Goal: Check status: Check status

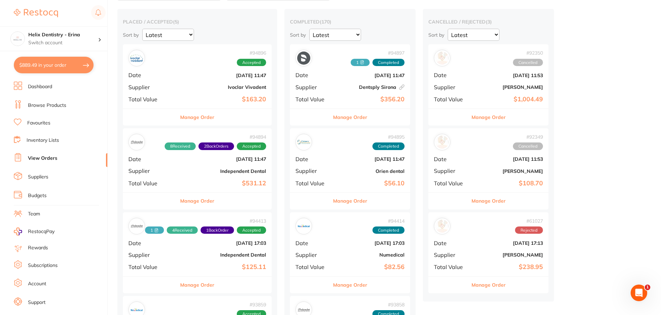
scroll to position [69, 0]
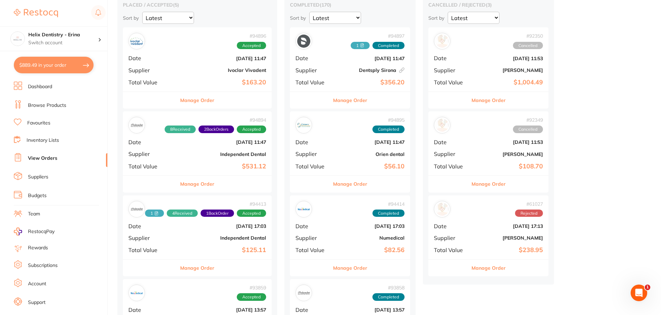
click at [185, 150] on div "# 94894 8 Received 2 Back Orders Accepted Date Sept 29 2025, 11:47 Supplier Ind…" at bounding box center [197, 143] width 149 height 64
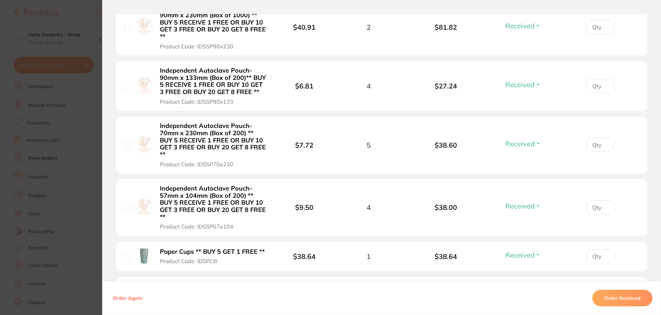
scroll to position [311, 0]
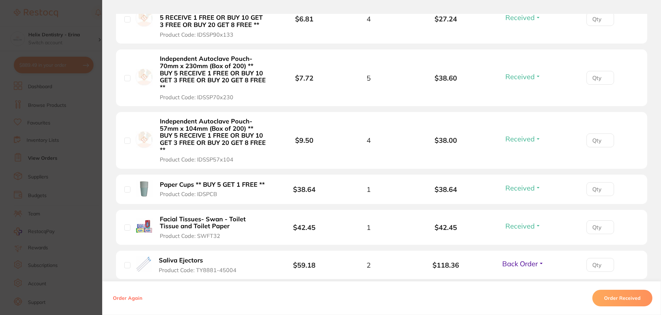
click at [81, 174] on section "Order ID: Restocq- 94894 Order Information 8 Received 2 Back Orders Accepted Or…" at bounding box center [330, 157] width 661 height 315
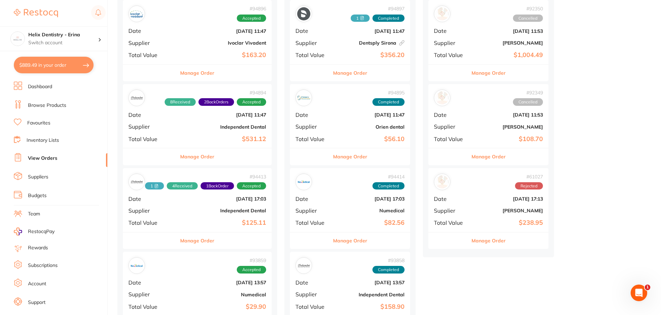
scroll to position [173, 0]
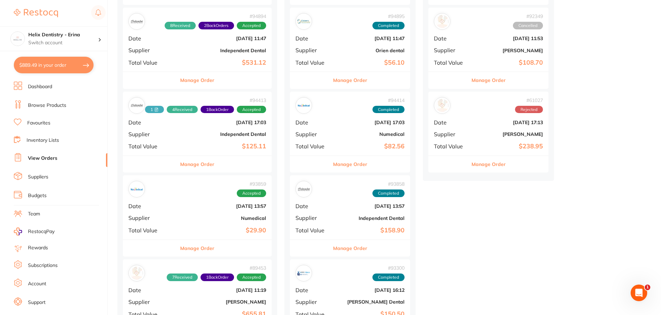
click at [209, 137] on div "# 94413 1 4 Received 1 Back Order Accepted Date Sept 23 2025, 17:03 Supplier In…" at bounding box center [197, 124] width 149 height 64
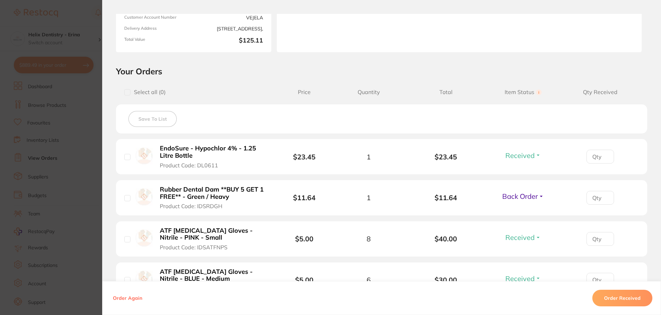
scroll to position [242, 0]
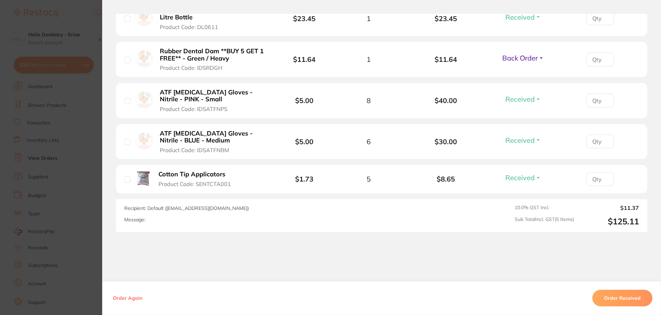
click at [91, 180] on section "Order ID: Restocq- 94413 Order Information 4 Received 1 Back Order Accepted Ord…" at bounding box center [330, 157] width 661 height 315
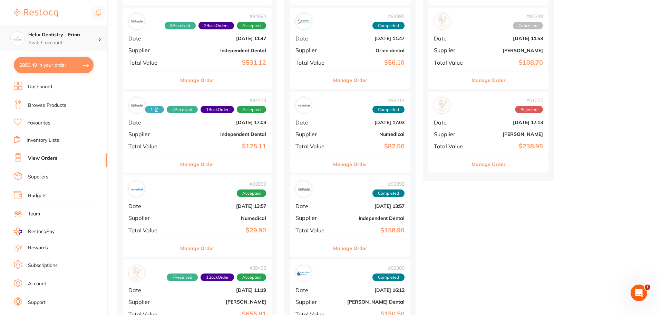
click at [67, 39] on p "Switch account" at bounding box center [63, 42] width 70 height 7
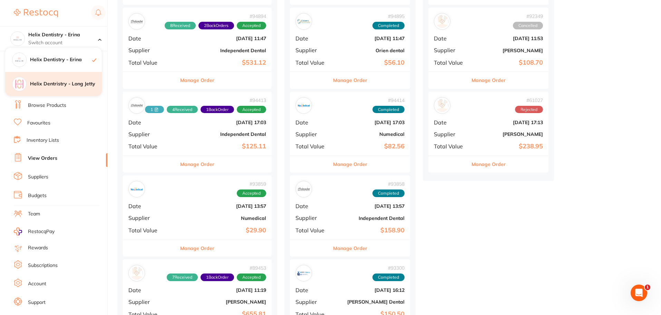
click at [75, 81] on h4 "Helix Dentristry - Long Jetty" at bounding box center [66, 83] width 72 height 7
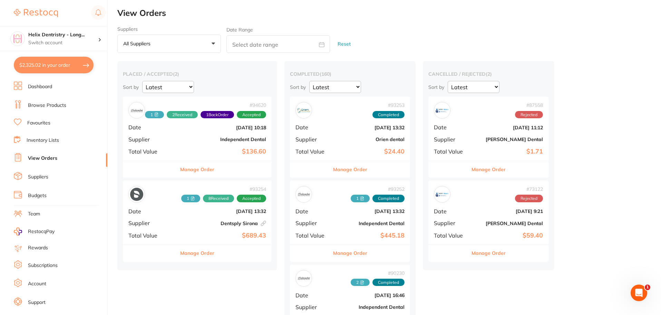
click at [192, 153] on b "$136.60" at bounding box center [222, 151] width 88 height 7
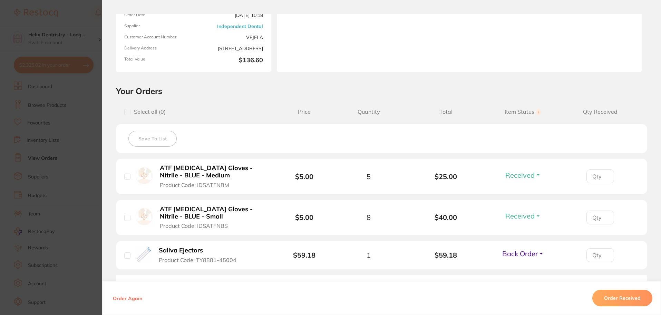
scroll to position [173, 0]
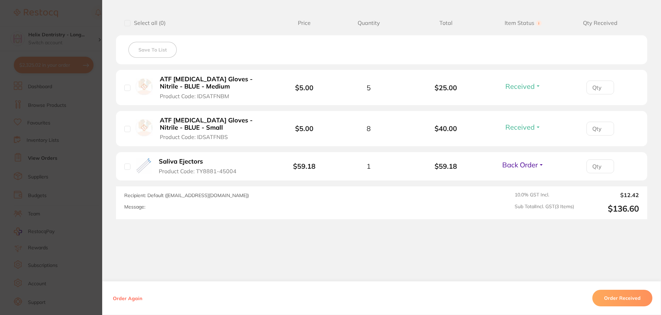
click at [80, 119] on section "Order ID: Restocq- 94620 Order Information 2 Received 1 Back Order Accepted Ord…" at bounding box center [330, 157] width 661 height 315
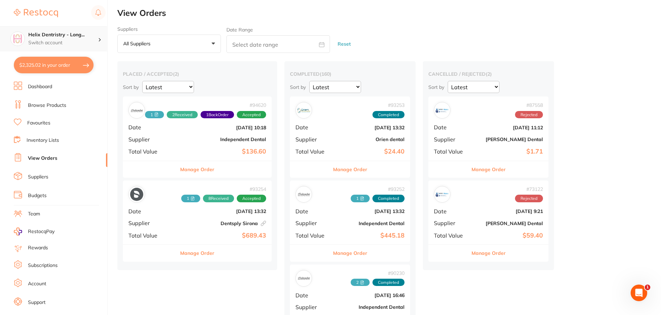
click at [75, 40] on p "Switch account" at bounding box center [63, 42] width 70 height 7
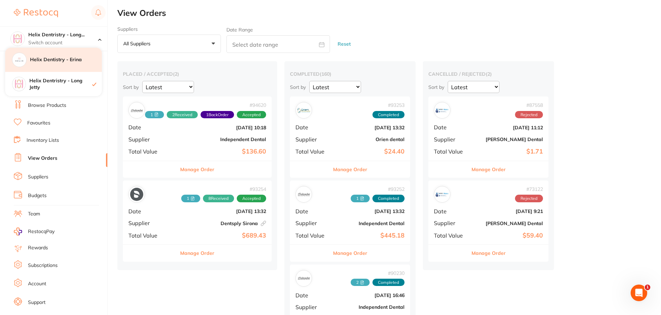
click at [79, 66] on div "Helix Dentistry - Erina" at bounding box center [53, 60] width 97 height 24
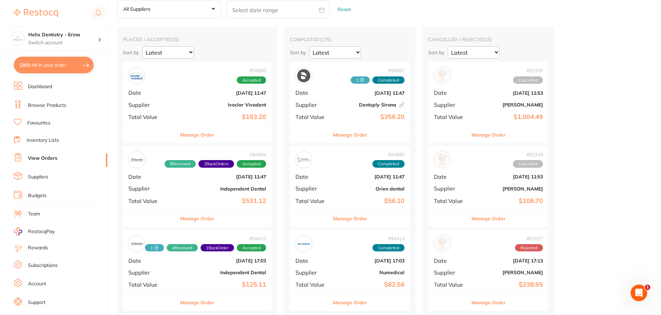
scroll to position [138, 0]
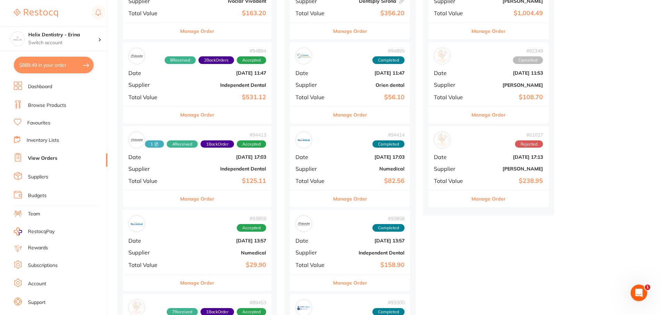
click at [183, 168] on b "Independent Dental" at bounding box center [222, 169] width 88 height 6
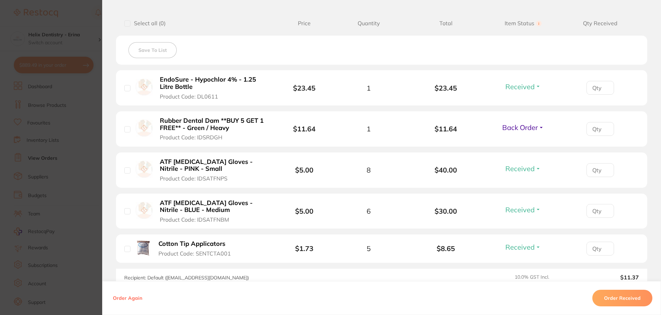
scroll to position [173, 0]
click at [94, 123] on section "Order ID: Restocq- 94413 Order Information 4 Received 1 Back Order Accepted Ord…" at bounding box center [330, 157] width 661 height 315
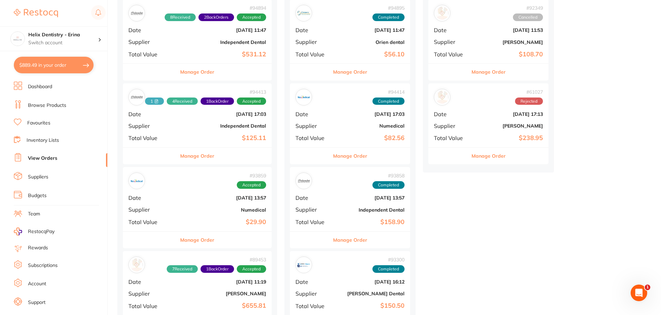
scroll to position [138, 0]
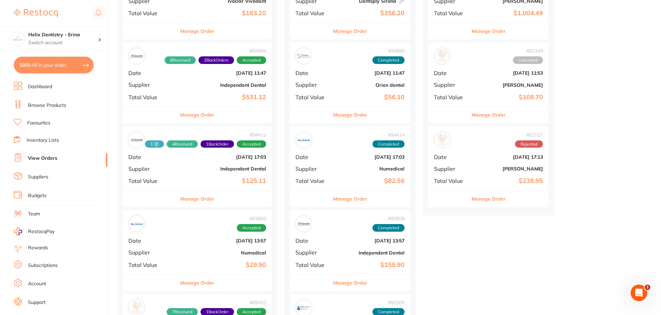
click at [216, 175] on div "# 94413 1 4 Received 1 Back Order Accepted Date Sept 23 2025, 17:03 Supplier In…" at bounding box center [197, 158] width 149 height 64
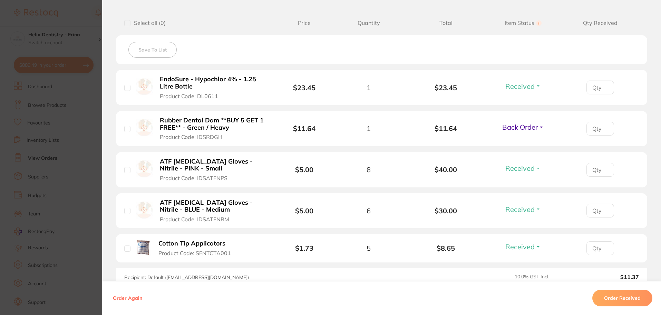
click at [90, 164] on section "Order ID: Restocq- 94413 Order Information 4 Received 1 Back Order Accepted Ord…" at bounding box center [330, 157] width 661 height 315
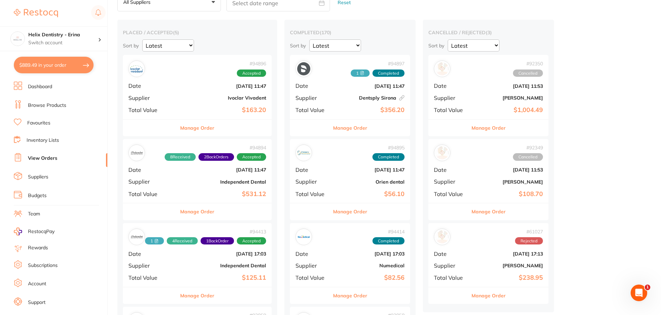
scroll to position [35, 0]
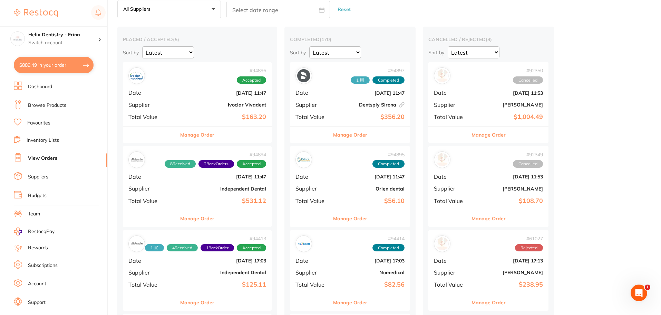
click at [209, 193] on div "# 94894 8 Received 2 Back Orders Accepted Date Sept 29 2025, 11:47 Supplier Ind…" at bounding box center [197, 178] width 149 height 64
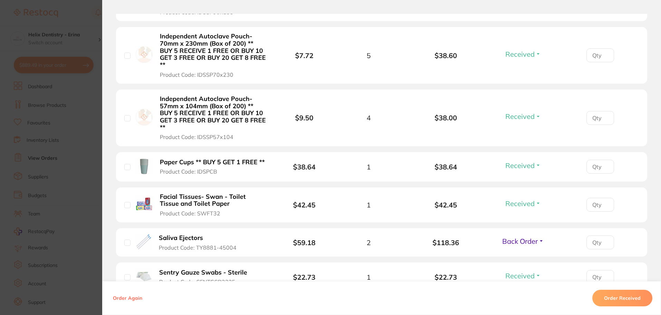
scroll to position [345, 0]
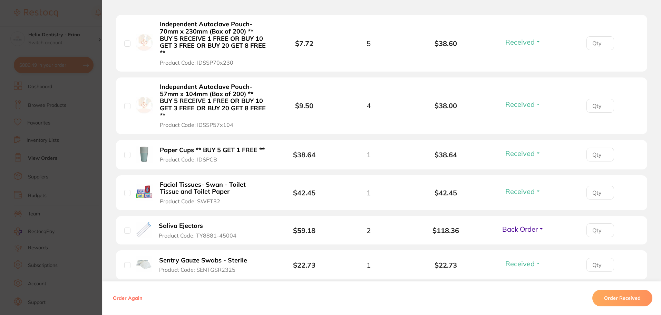
click at [88, 154] on section "Order ID: Restocq- 94894 Order Information 8 Received 2 Back Orders Accepted Or…" at bounding box center [330, 157] width 661 height 315
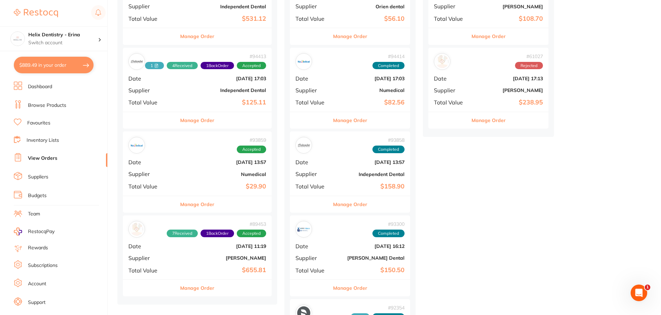
scroll to position [311, 0]
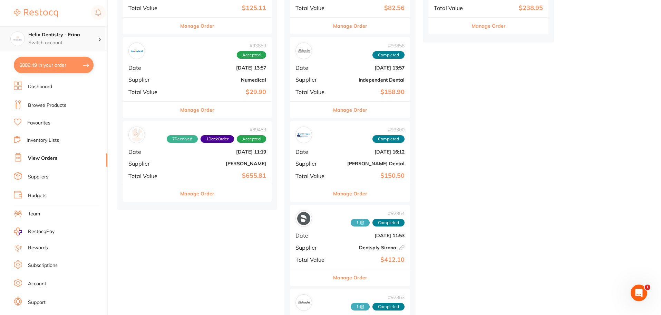
click at [49, 39] on p "Switch account" at bounding box center [63, 42] width 70 height 7
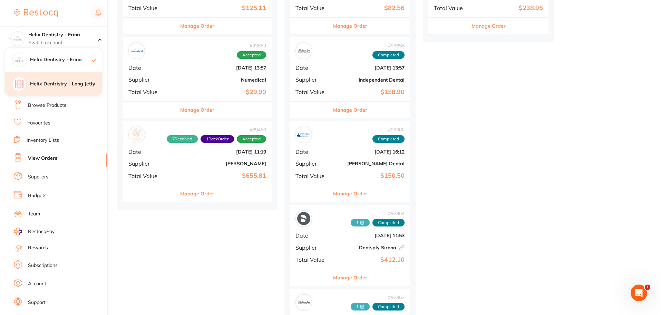
click at [61, 84] on h4 "Helix Dentristry - Long Jetty" at bounding box center [66, 83] width 72 height 7
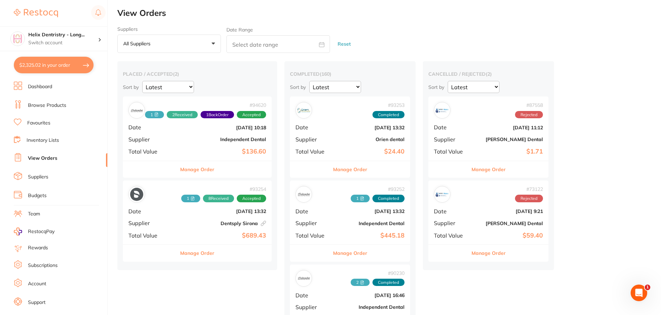
click at [210, 153] on b "$136.60" at bounding box center [222, 151] width 88 height 7
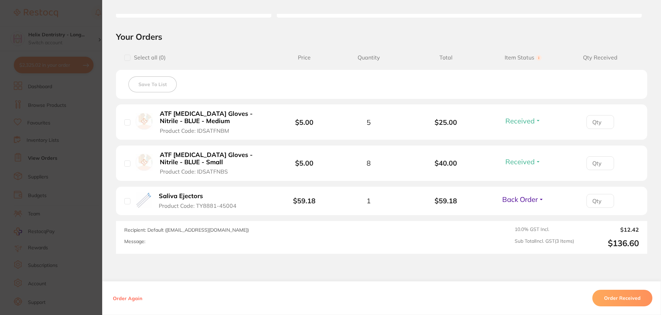
click at [57, 104] on section "Order ID: Restocq- 94620 Order Information 2 Received 1 Back Order Accepted Ord…" at bounding box center [330, 157] width 661 height 315
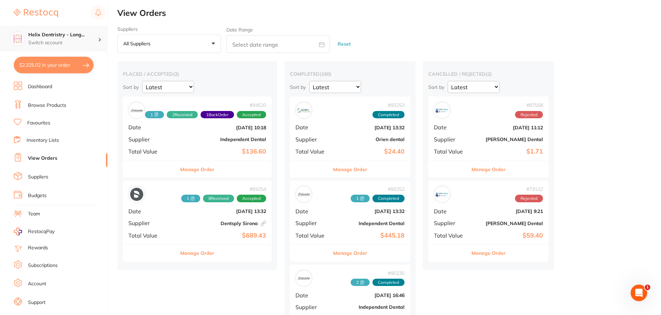
click at [50, 37] on h4 "Helix Dentristry - Long..." at bounding box center [63, 34] width 70 height 7
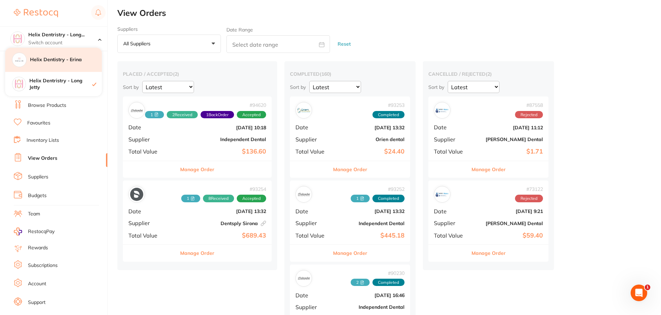
click at [62, 68] on div "Helix Dentistry - Erina" at bounding box center [53, 60] width 97 height 24
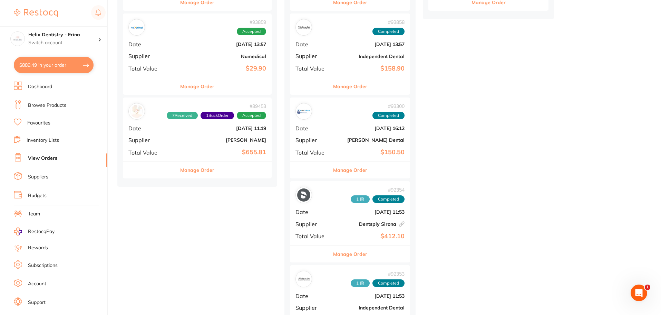
scroll to position [345, 0]
